Goal: Use online tool/utility: Utilize a website feature to perform a specific function

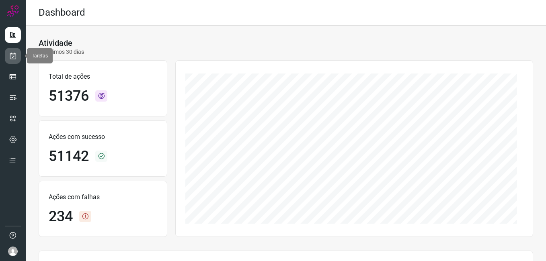
click at [5, 59] on link at bounding box center [13, 56] width 16 height 16
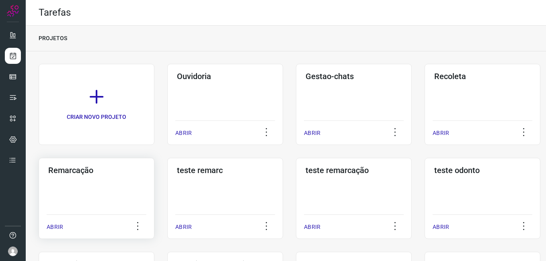
click at [95, 186] on div "Remarcação ABRIR" at bounding box center [97, 198] width 116 height 81
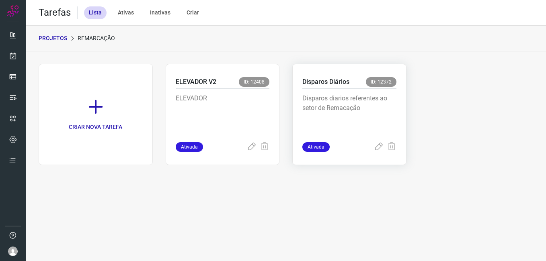
click at [318, 92] on div "Disparos diarios referentes ao setor de Remacação" at bounding box center [349, 115] width 94 height 53
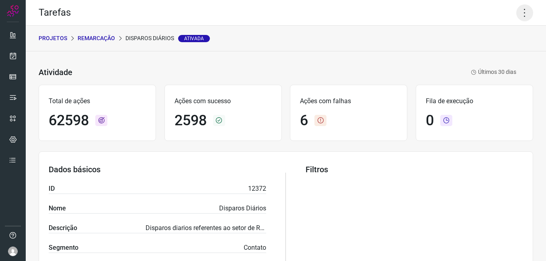
click at [521, 12] on icon at bounding box center [524, 12] width 17 height 17
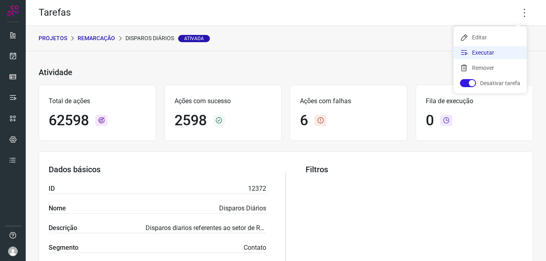
click at [487, 54] on li "Executar" at bounding box center [489, 52] width 73 height 13
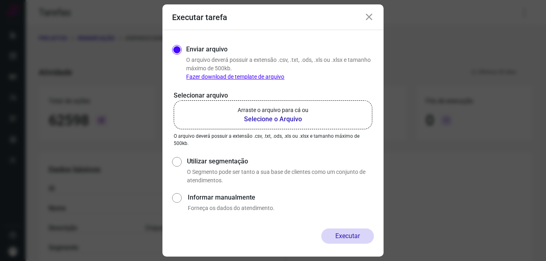
click at [272, 119] on b "Selecione o Arquivo" at bounding box center [273, 120] width 71 height 10
click at [0, 0] on input "Arraste o arquivo para cá ou Selecione o Arquivo" at bounding box center [0, 0] width 0 height 0
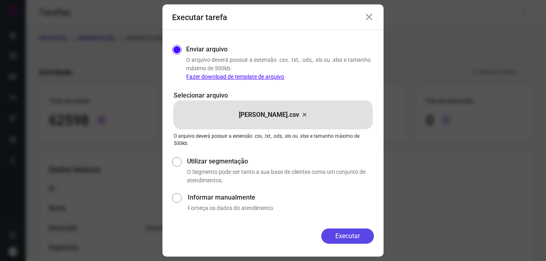
click at [342, 237] on button "Executar" at bounding box center [347, 236] width 53 height 15
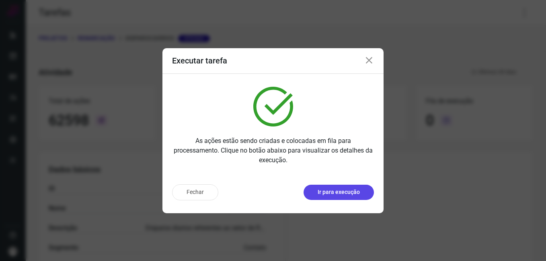
click at [337, 195] on p "Ir para execução" at bounding box center [339, 192] width 42 height 8
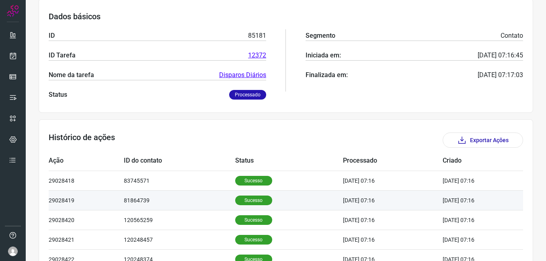
scroll to position [201, 0]
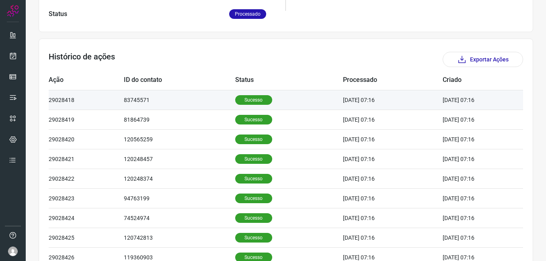
click at [250, 100] on p "Sucesso" at bounding box center [253, 100] width 37 height 10
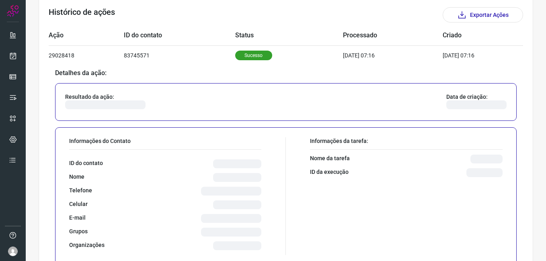
scroll to position [322, 0]
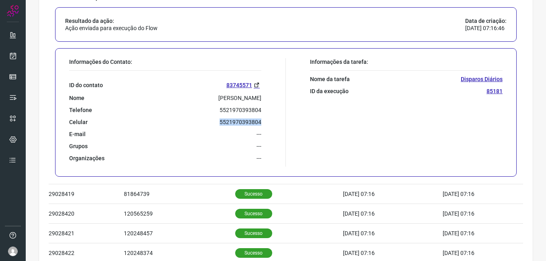
drag, startPoint x: 217, startPoint y: 121, endPoint x: 257, endPoint y: 123, distance: 39.4
click at [257, 123] on p "5521970393804" at bounding box center [240, 122] width 42 height 7
drag, startPoint x: 257, startPoint y: 123, endPoint x: 250, endPoint y: 121, distance: 6.9
copy p "5521970393804"
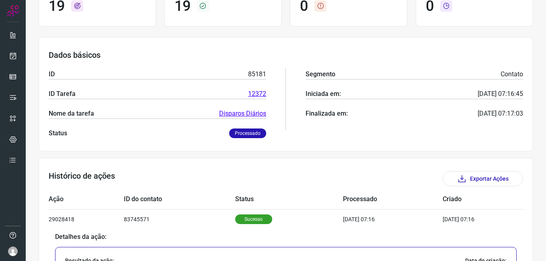
scroll to position [80, 0]
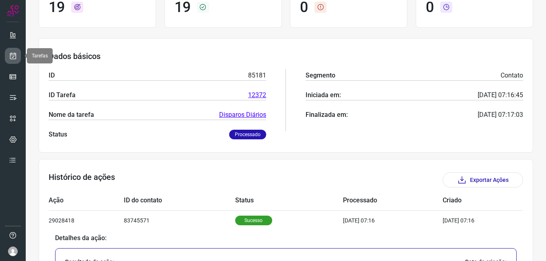
click at [16, 55] on icon at bounding box center [13, 56] width 8 height 8
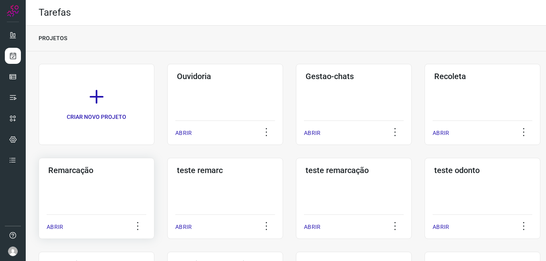
click at [125, 184] on div "Remarcação ABRIR" at bounding box center [97, 198] width 116 height 81
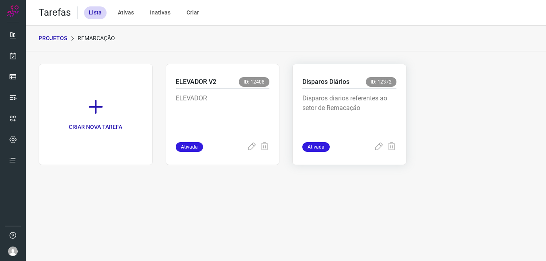
click at [347, 109] on p "Disparos diarios referentes ao setor de Remacação" at bounding box center [349, 114] width 94 height 40
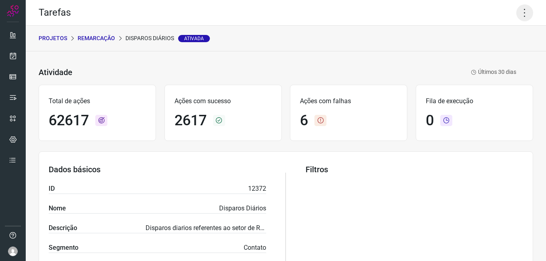
click at [517, 10] on icon at bounding box center [524, 12] width 17 height 17
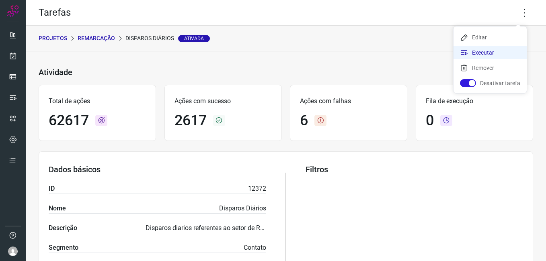
click at [491, 53] on li "Executar" at bounding box center [489, 52] width 73 height 13
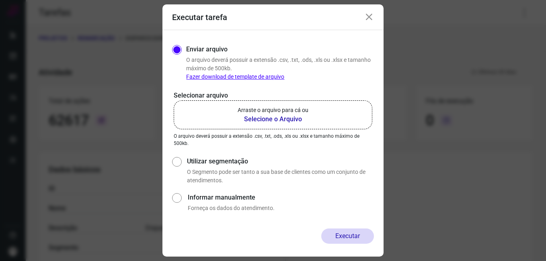
click at [286, 119] on b "Selecione o Arquivo" at bounding box center [273, 120] width 71 height 10
click at [0, 0] on input "Arraste o arquivo para cá ou Selecione o Arquivo" at bounding box center [0, 0] width 0 height 0
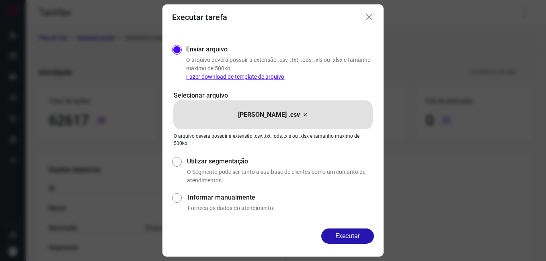
drag, startPoint x: 350, startPoint y: 236, endPoint x: 347, endPoint y: 239, distance: 4.5
click at [350, 236] on button "Executar" at bounding box center [347, 236] width 53 height 15
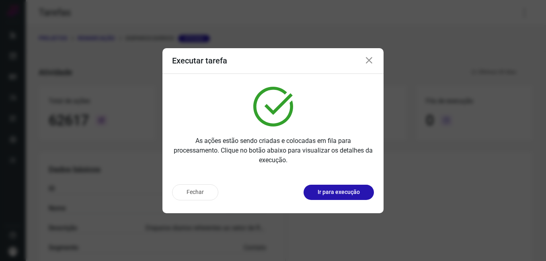
click at [336, 184] on div "Fechar Ir para execução" at bounding box center [272, 195] width 221 height 35
click at [334, 188] on p "Ir para execução" at bounding box center [339, 192] width 42 height 8
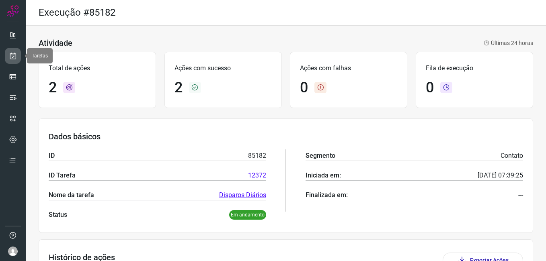
click at [13, 58] on icon at bounding box center [13, 56] width 8 height 8
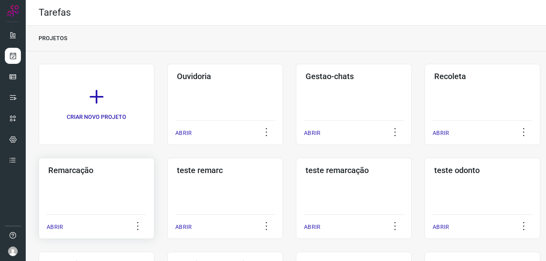
click at [63, 180] on div "Remarcação ABRIR" at bounding box center [97, 198] width 116 height 81
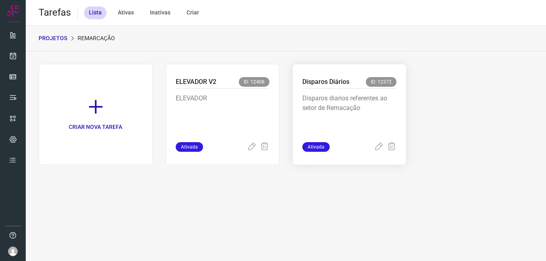
click at [358, 90] on div "Disparos diarios referentes ao setor de Remacação" at bounding box center [349, 115] width 94 height 53
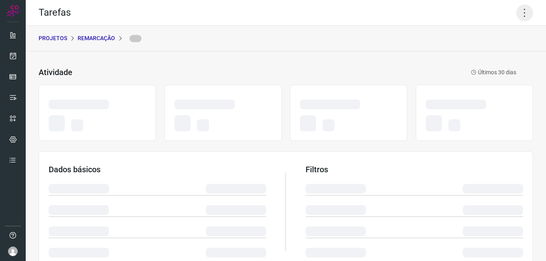
click at [518, 12] on icon at bounding box center [524, 12] width 17 height 17
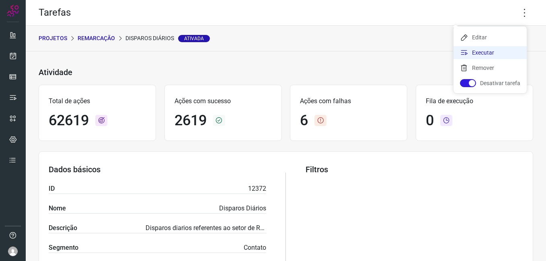
click at [488, 54] on li "Executar" at bounding box center [489, 52] width 73 height 13
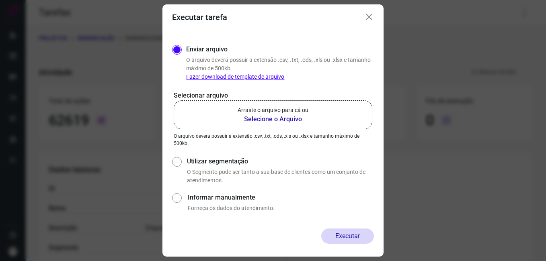
click at [282, 115] on b "Selecione o Arquivo" at bounding box center [273, 120] width 71 height 10
click at [0, 0] on input "Arraste o arquivo para cá ou Selecione o Arquivo" at bounding box center [0, 0] width 0 height 0
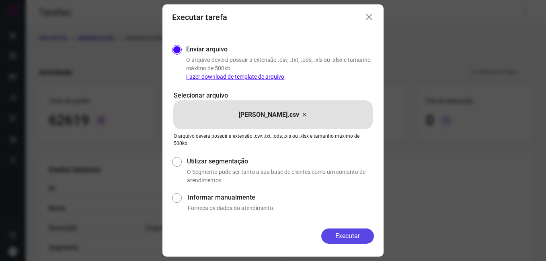
click at [355, 233] on button "Executar" at bounding box center [347, 236] width 53 height 15
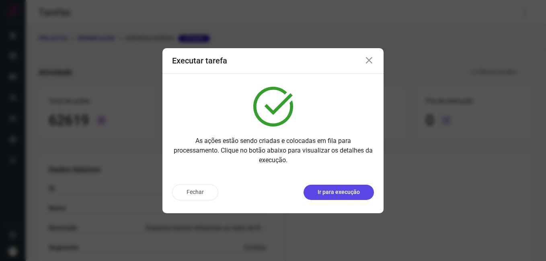
click at [329, 196] on p "Ir para execução" at bounding box center [339, 192] width 42 height 8
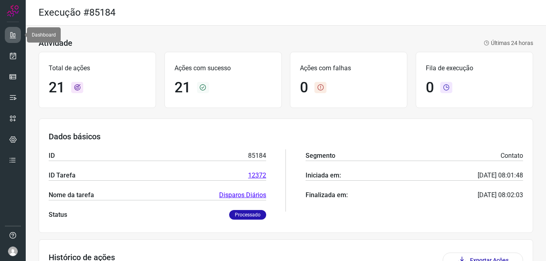
drag, startPoint x: 9, startPoint y: 41, endPoint x: 14, endPoint y: 42, distance: 4.9
click at [9, 41] on link at bounding box center [13, 35] width 16 height 16
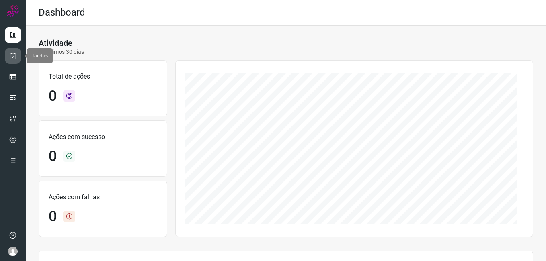
click at [11, 60] on link at bounding box center [13, 56] width 16 height 16
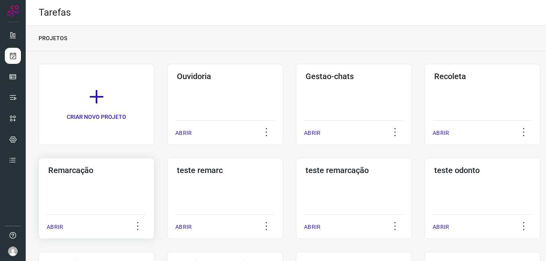
click at [97, 177] on div "Remarcação ABRIR" at bounding box center [97, 198] width 116 height 81
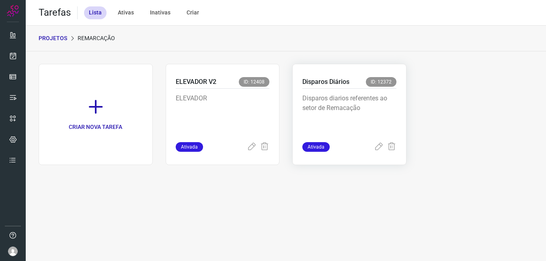
click at [342, 104] on p "Disparos diarios referentes ao setor de Remacação" at bounding box center [349, 114] width 94 height 40
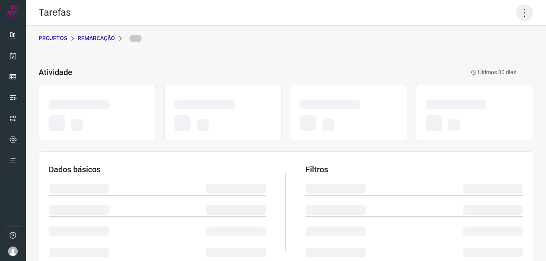
click at [521, 10] on icon at bounding box center [524, 12] width 17 height 17
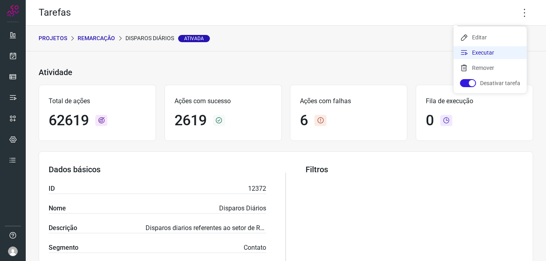
click at [489, 55] on li "Executar" at bounding box center [489, 52] width 73 height 13
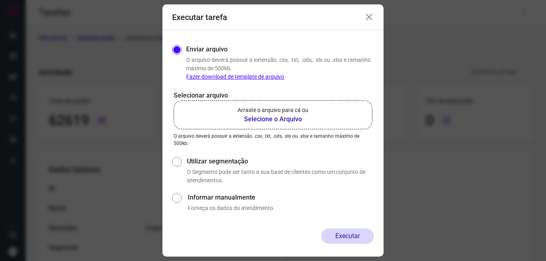
click at [279, 118] on b "Selecione o Arquivo" at bounding box center [273, 120] width 71 height 10
click at [0, 0] on input "Arraste o arquivo para cá ou Selecione o Arquivo" at bounding box center [0, 0] width 0 height 0
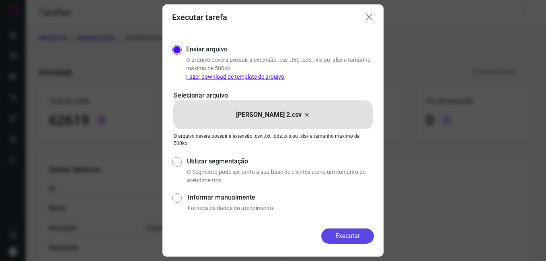
click at [344, 235] on button "Executar" at bounding box center [347, 236] width 53 height 15
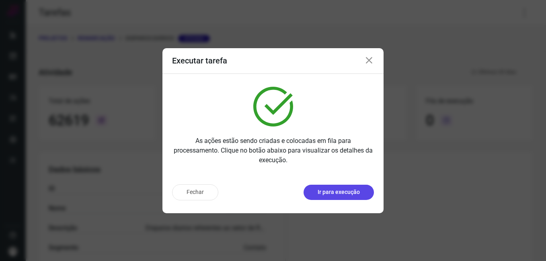
click at [354, 193] on p "Ir para execução" at bounding box center [339, 192] width 42 height 8
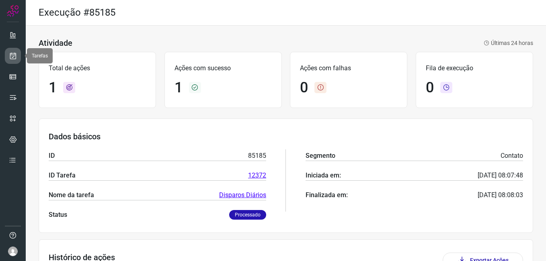
click at [16, 61] on link at bounding box center [13, 56] width 16 height 16
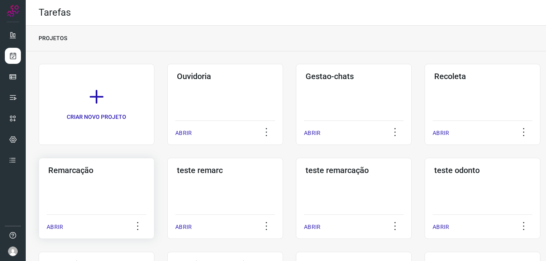
click at [110, 181] on div "Remarcação ABRIR" at bounding box center [97, 198] width 116 height 81
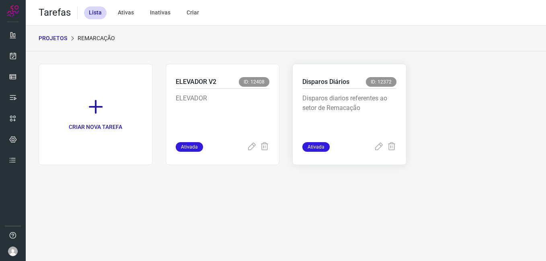
click at [347, 92] on div "Disparos diarios referentes ao setor de Remacação" at bounding box center [349, 115] width 94 height 53
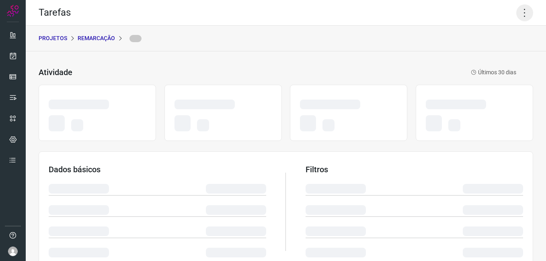
click at [520, 13] on icon at bounding box center [524, 12] width 17 height 17
click at [517, 12] on icon at bounding box center [524, 12] width 17 height 17
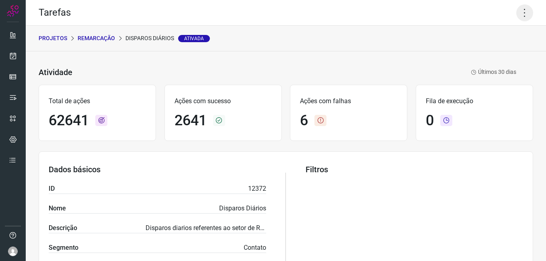
click at [516, 13] on icon at bounding box center [524, 12] width 17 height 17
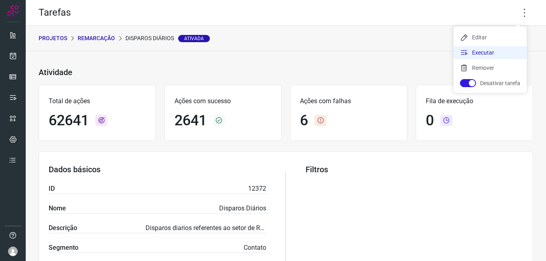
click at [484, 53] on li "Executar" at bounding box center [489, 52] width 73 height 13
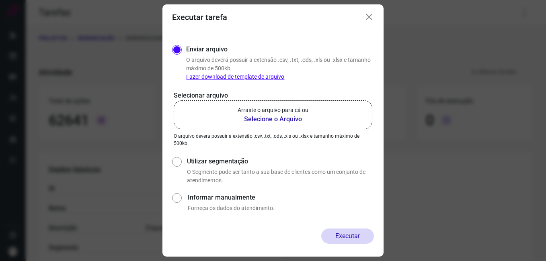
click at [283, 119] on b "Selecione o Arquivo" at bounding box center [273, 120] width 71 height 10
click at [0, 0] on input "Arraste o arquivo para cá ou Selecione o Arquivo" at bounding box center [0, 0] width 0 height 0
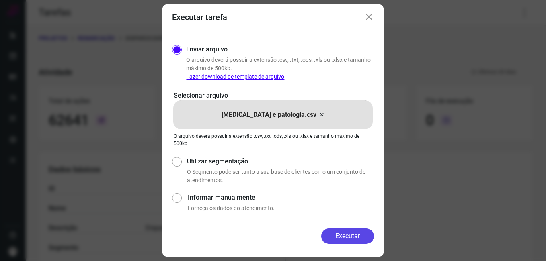
click at [346, 234] on button "Executar" at bounding box center [347, 236] width 53 height 15
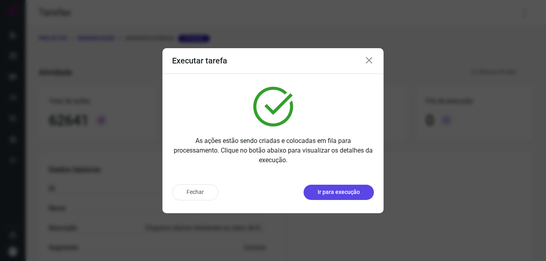
click at [347, 189] on p "Ir para execução" at bounding box center [339, 192] width 42 height 8
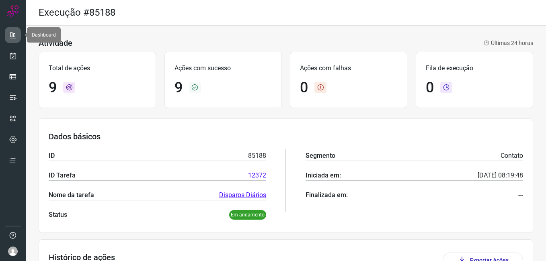
click at [16, 32] on icon at bounding box center [13, 35] width 8 height 8
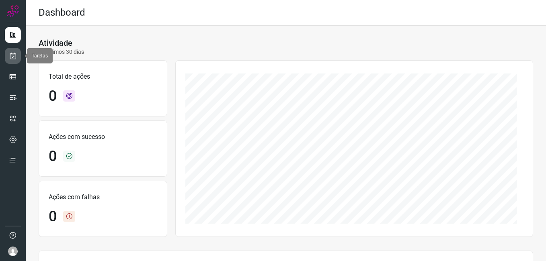
click at [11, 49] on link at bounding box center [13, 56] width 16 height 16
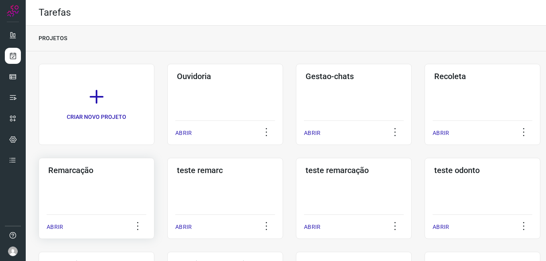
click at [74, 169] on h3 "Remarcação" at bounding box center [96, 171] width 96 height 10
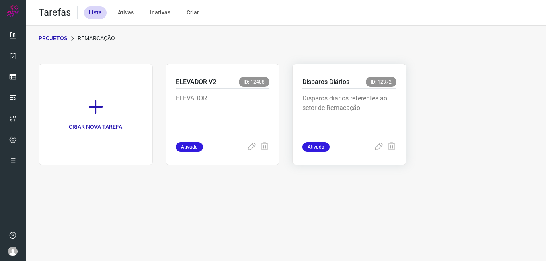
click at [348, 110] on p "Disparos diarios referentes ao setor de Remacação" at bounding box center [349, 114] width 94 height 40
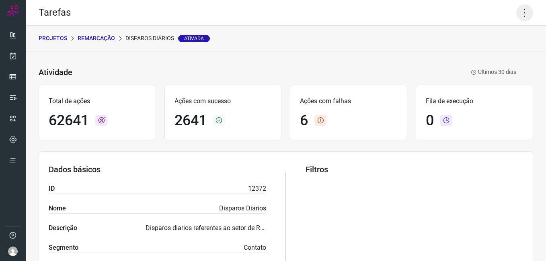
click at [519, 14] on icon at bounding box center [524, 12] width 17 height 17
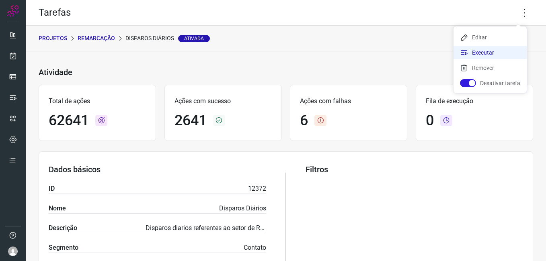
click at [498, 53] on li "Executar" at bounding box center [489, 52] width 73 height 13
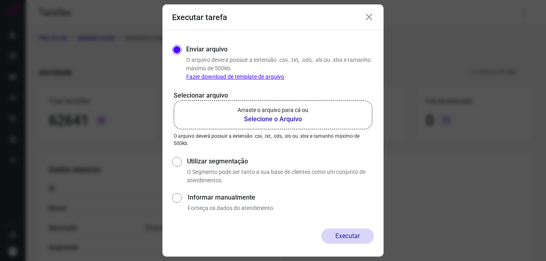
click at [269, 114] on p "Arraste o arquivo para cá ou" at bounding box center [273, 110] width 71 height 8
click at [0, 0] on input "Arraste o arquivo para cá ou Selecione o Arquivo" at bounding box center [0, 0] width 0 height 0
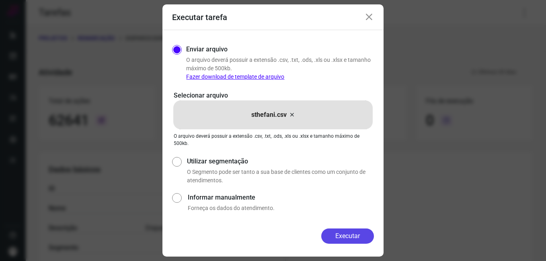
click at [345, 237] on button "Executar" at bounding box center [347, 236] width 53 height 15
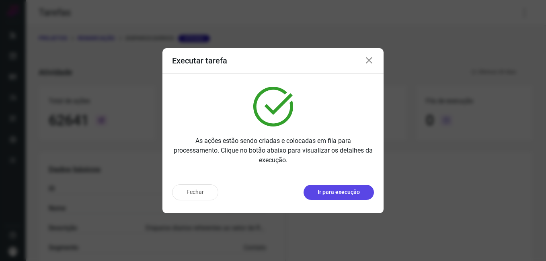
click at [332, 194] on p "Ir para execução" at bounding box center [339, 192] width 42 height 8
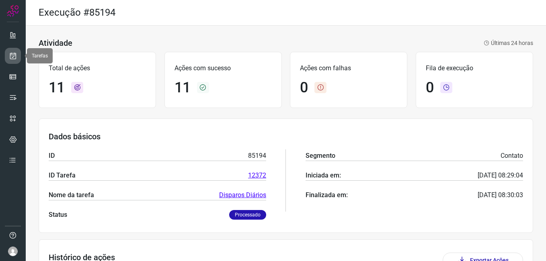
click at [20, 54] on link at bounding box center [13, 56] width 16 height 16
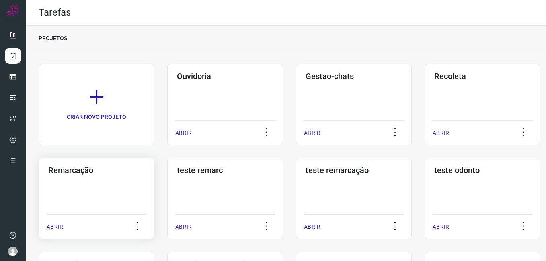
click at [103, 181] on div "Remarcação ABRIR" at bounding box center [97, 198] width 116 height 81
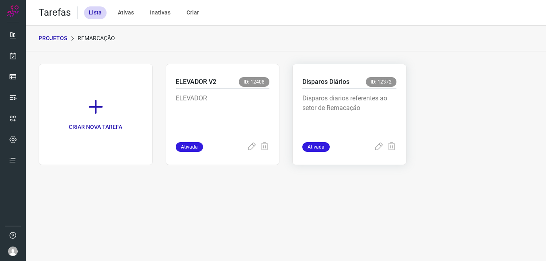
click at [320, 111] on p "Disparos diarios referentes ao setor de Remacação" at bounding box center [349, 114] width 94 height 40
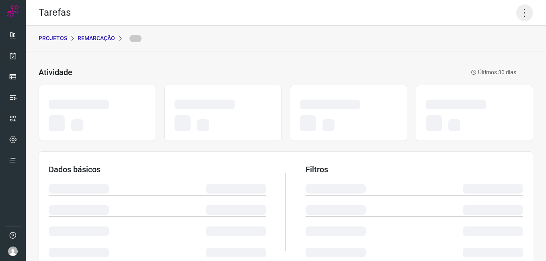
click at [516, 17] on icon at bounding box center [524, 12] width 17 height 17
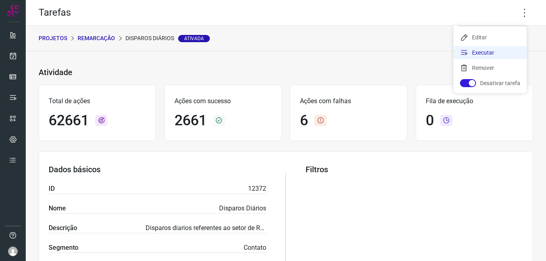
click at [488, 51] on li "Executar" at bounding box center [489, 52] width 73 height 13
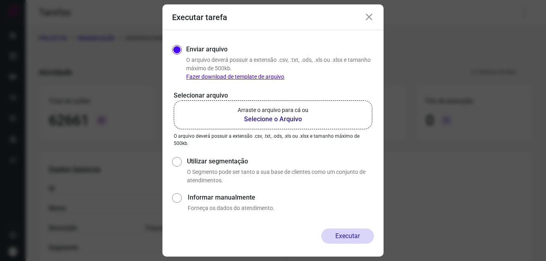
click at [291, 117] on b "Selecione o Arquivo" at bounding box center [273, 120] width 71 height 10
click at [0, 0] on input "Arraste o arquivo para cá ou Selecione o Arquivo" at bounding box center [0, 0] width 0 height 0
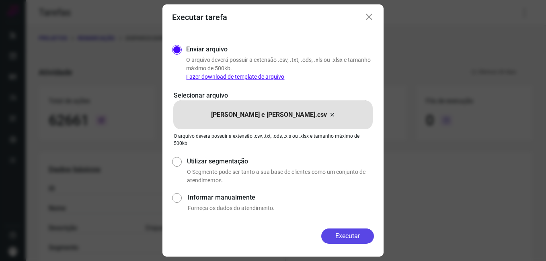
click at [353, 240] on button "Executar" at bounding box center [347, 236] width 53 height 15
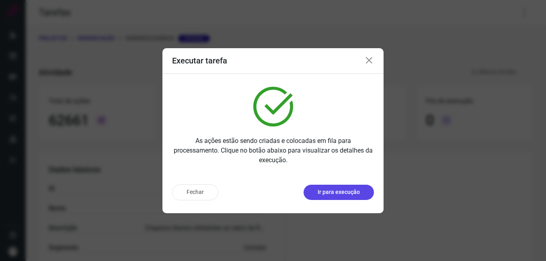
click at [328, 189] on p "Ir para execução" at bounding box center [339, 192] width 42 height 8
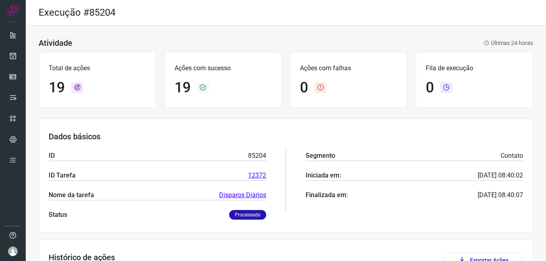
click at [266, 261] on html "Execução #85204 Atividade Últimas 24 horas Total de ações 19 Ações com sucesso …" at bounding box center [273, 130] width 546 height 261
